Goal: Transaction & Acquisition: Subscribe to service/newsletter

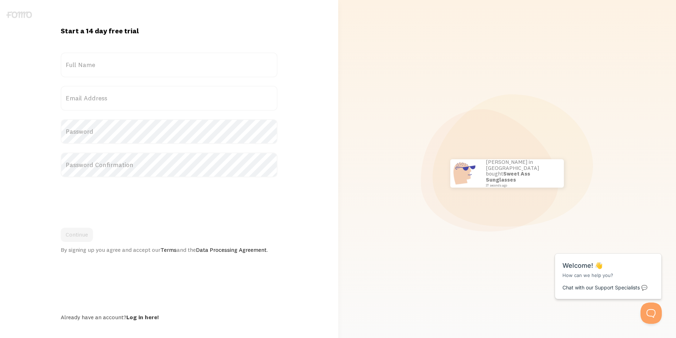
click at [87, 66] on label "Full Name" at bounding box center [169, 65] width 217 height 25
click at [87, 66] on input "Full Name" at bounding box center [169, 65] width 217 height 25
type input "DFSDF"
click at [88, 97] on label "Email Address" at bounding box center [169, 98] width 217 height 25
click at [88, 97] on input "Email Address" at bounding box center [169, 98] width 217 height 25
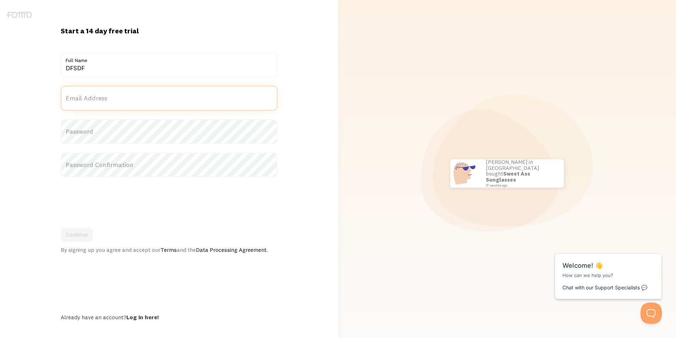
paste input "[EMAIL_ADDRESS][DOMAIN_NAME]"
type input "[EMAIL_ADDRESS][DOMAIN_NAME]"
click at [103, 140] on label "Password" at bounding box center [169, 131] width 217 height 25
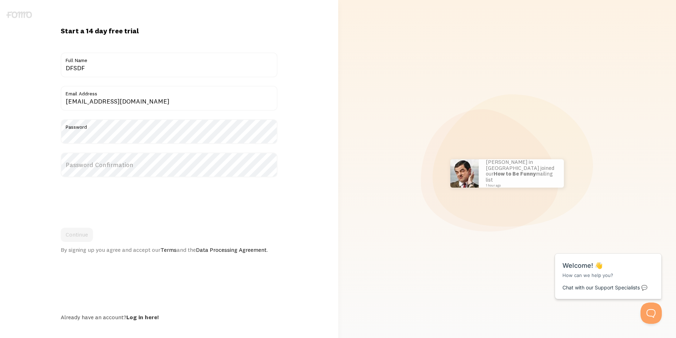
click at [77, 157] on label "Password Confirmation" at bounding box center [169, 165] width 217 height 25
click at [98, 241] on div "Continue By signing up you agree and accept our Terms and the Data Processing A…" at bounding box center [169, 241] width 217 height 26
click at [72, 238] on button "Continue" at bounding box center [77, 235] width 32 height 14
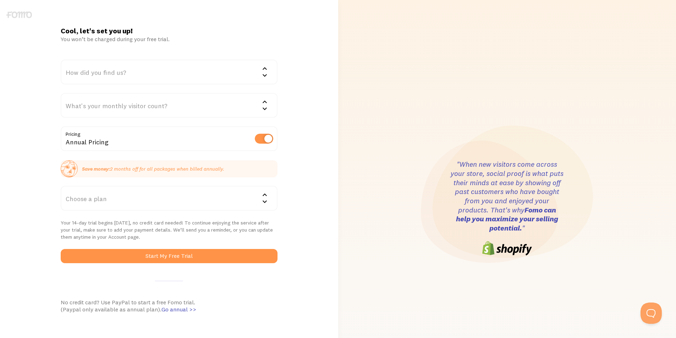
click at [101, 75] on div "How did you find us?" at bounding box center [169, 72] width 217 height 25
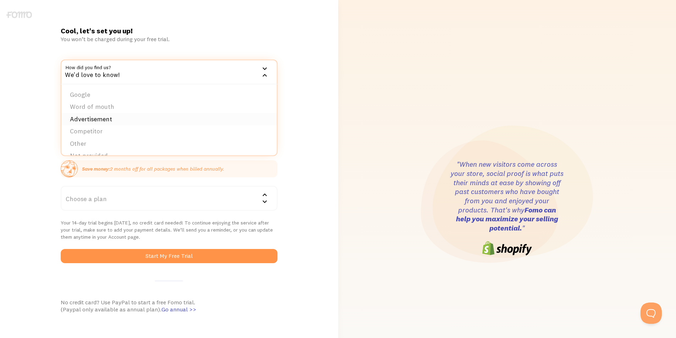
click at [90, 117] on li "Advertisement" at bounding box center [168, 119] width 215 height 12
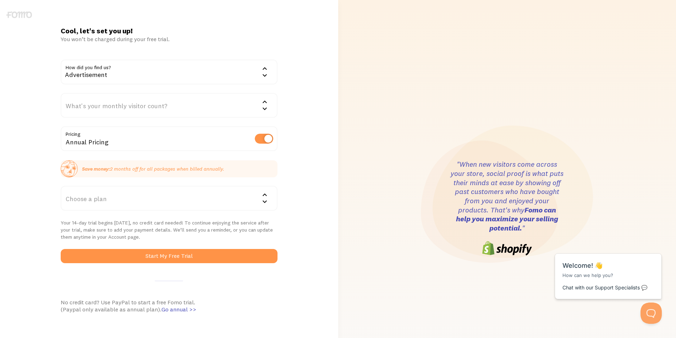
click at [94, 116] on div "What's your monthly visitor count?" at bounding box center [169, 105] width 217 height 25
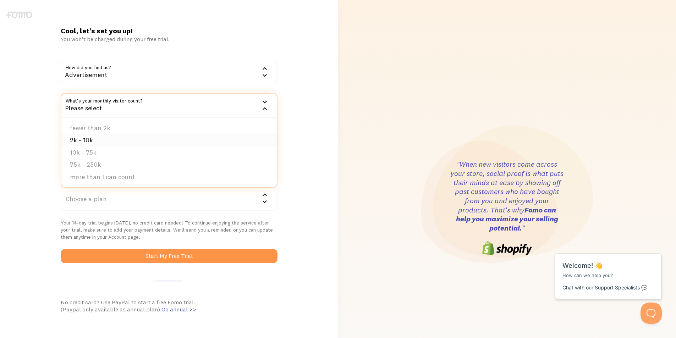
click at [94, 141] on li "2k - 10k" at bounding box center [168, 140] width 215 height 12
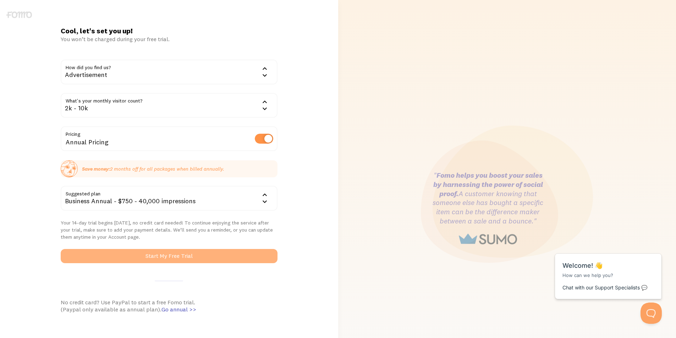
click at [156, 255] on button "Start My Free Trial" at bounding box center [169, 256] width 217 height 14
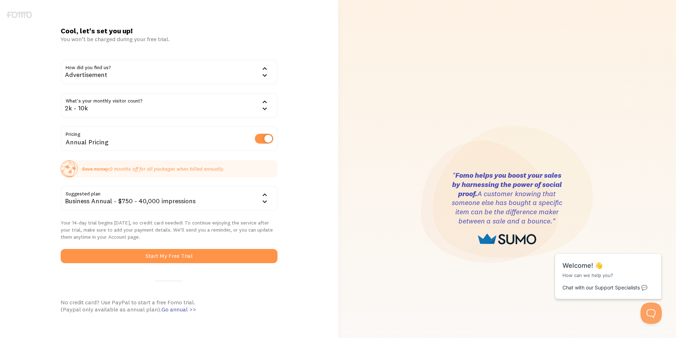
click at [165, 204] on div "Business Annual - $750 - 40,000 impressions" at bounding box center [169, 198] width 217 height 25
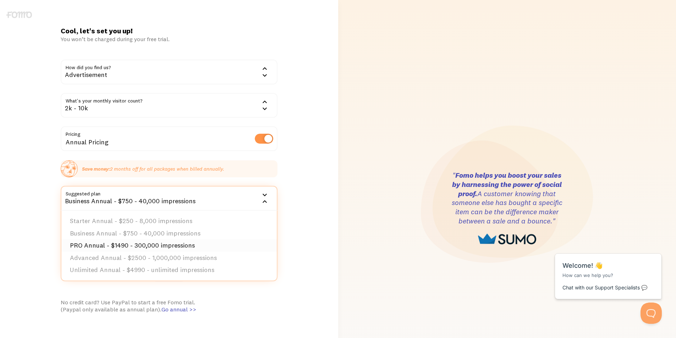
click at [161, 247] on li "PRO Annual - $1490 - 300,000 impressions" at bounding box center [168, 246] width 215 height 12
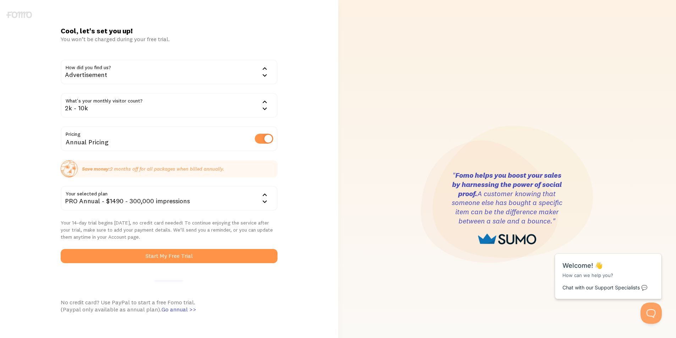
click at [161, 246] on form "How did you find us? Advertisement Google Word of mouth Advertisement Competito…" at bounding box center [169, 162] width 217 height 204
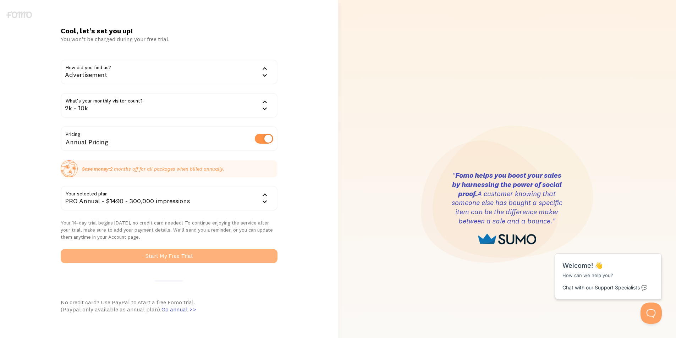
click at [164, 258] on button "Start My Free Trial" at bounding box center [169, 256] width 217 height 14
